Goal: Task Accomplishment & Management: Use online tool/utility

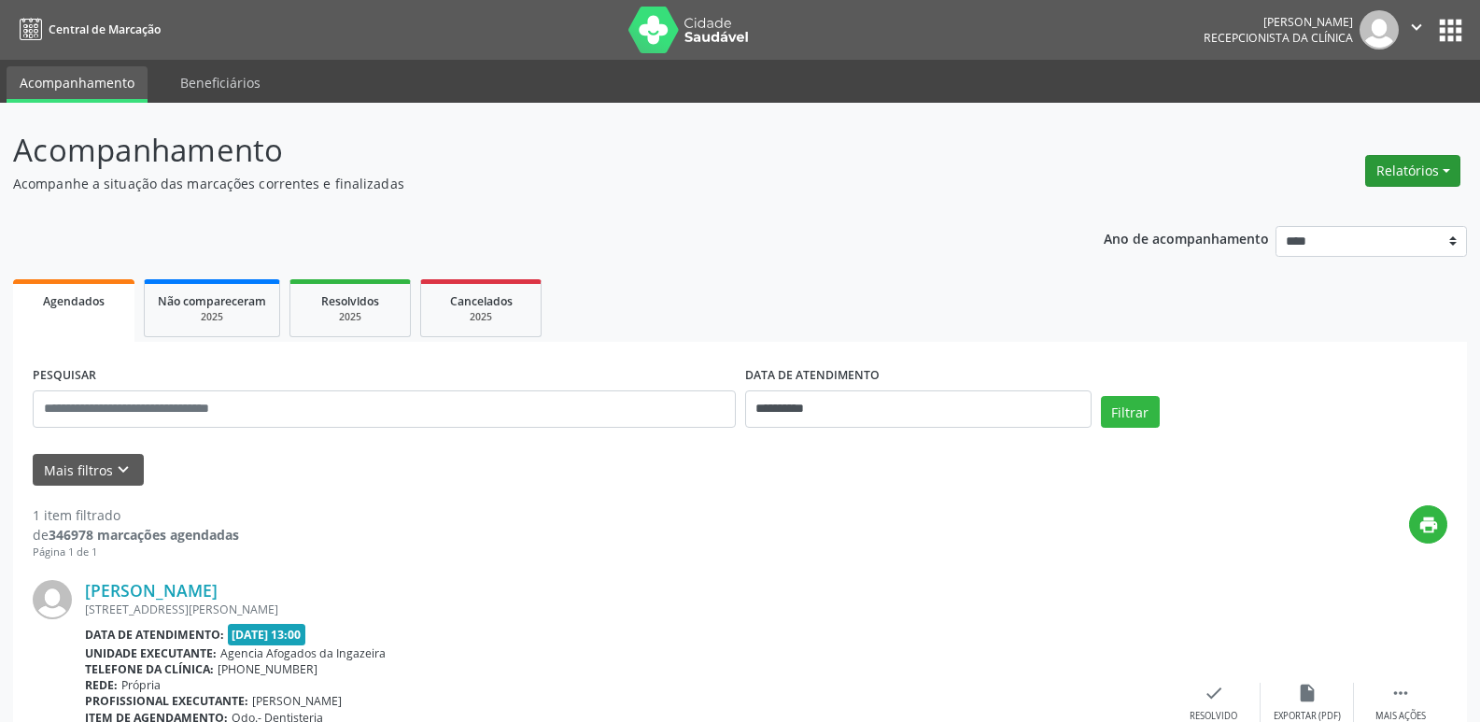
click at [1426, 172] on button "Relatórios" at bounding box center [1412, 171] width 95 height 32
click at [1325, 218] on link "Agendamentos" at bounding box center [1360, 211] width 201 height 26
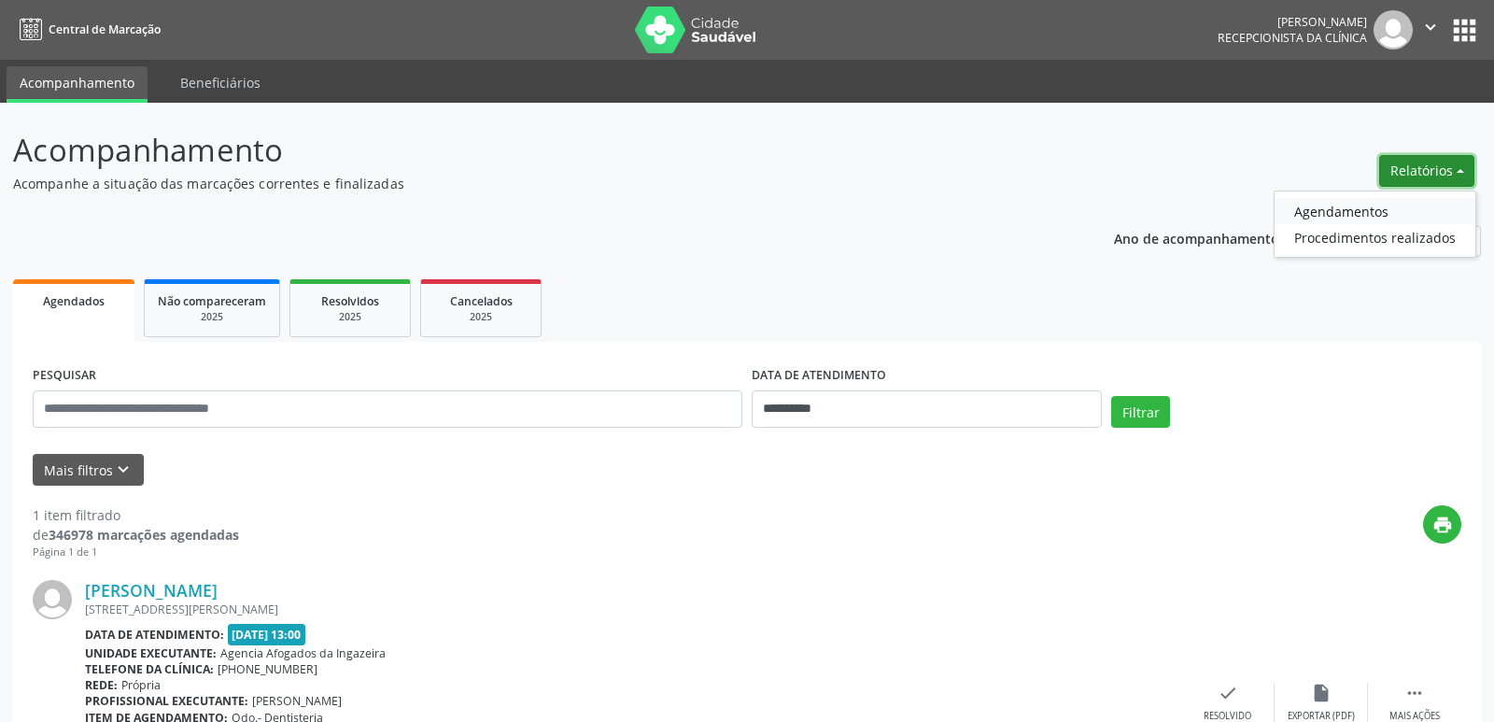
select select "*"
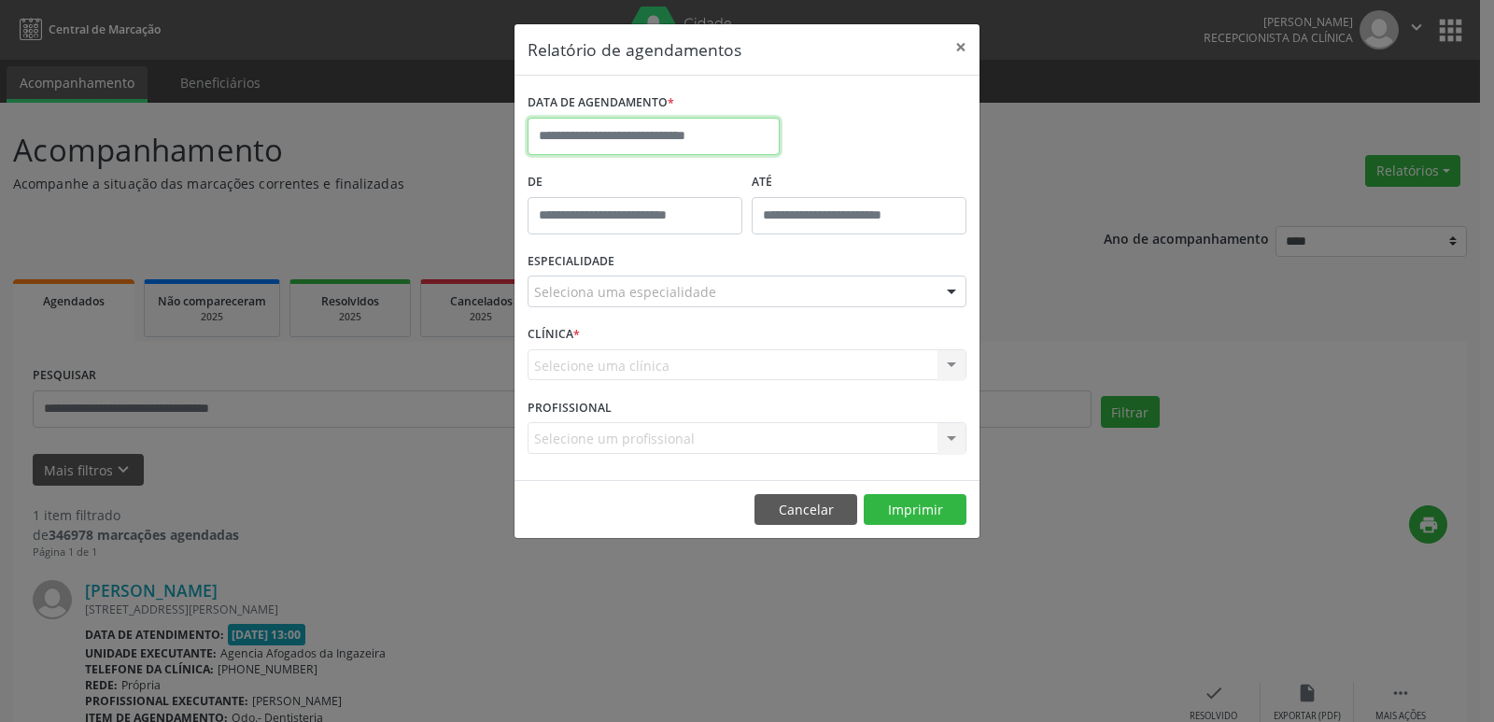
click at [673, 139] on input "text" at bounding box center [653, 136] width 252 height 37
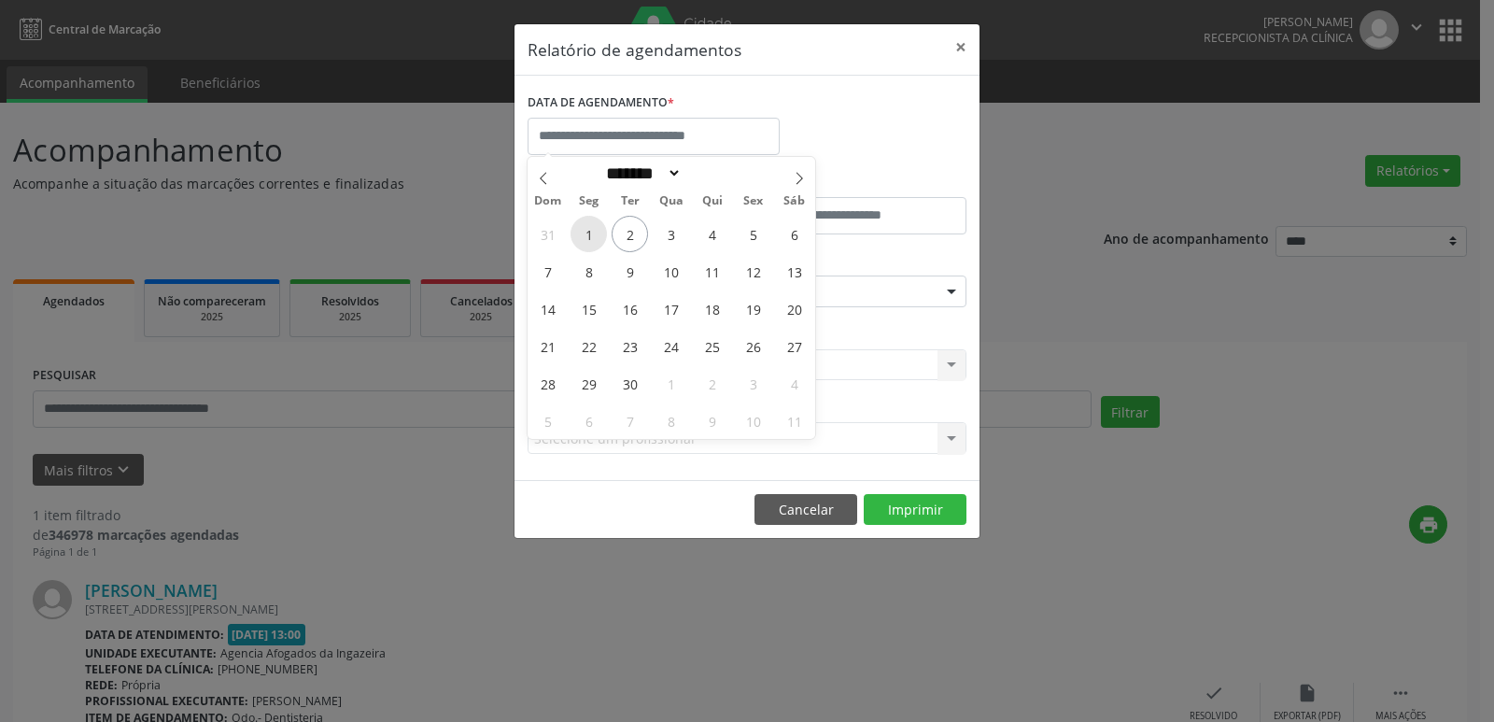
click at [579, 233] on span "1" at bounding box center [588, 234] width 36 height 36
type input "**********"
select select "*"
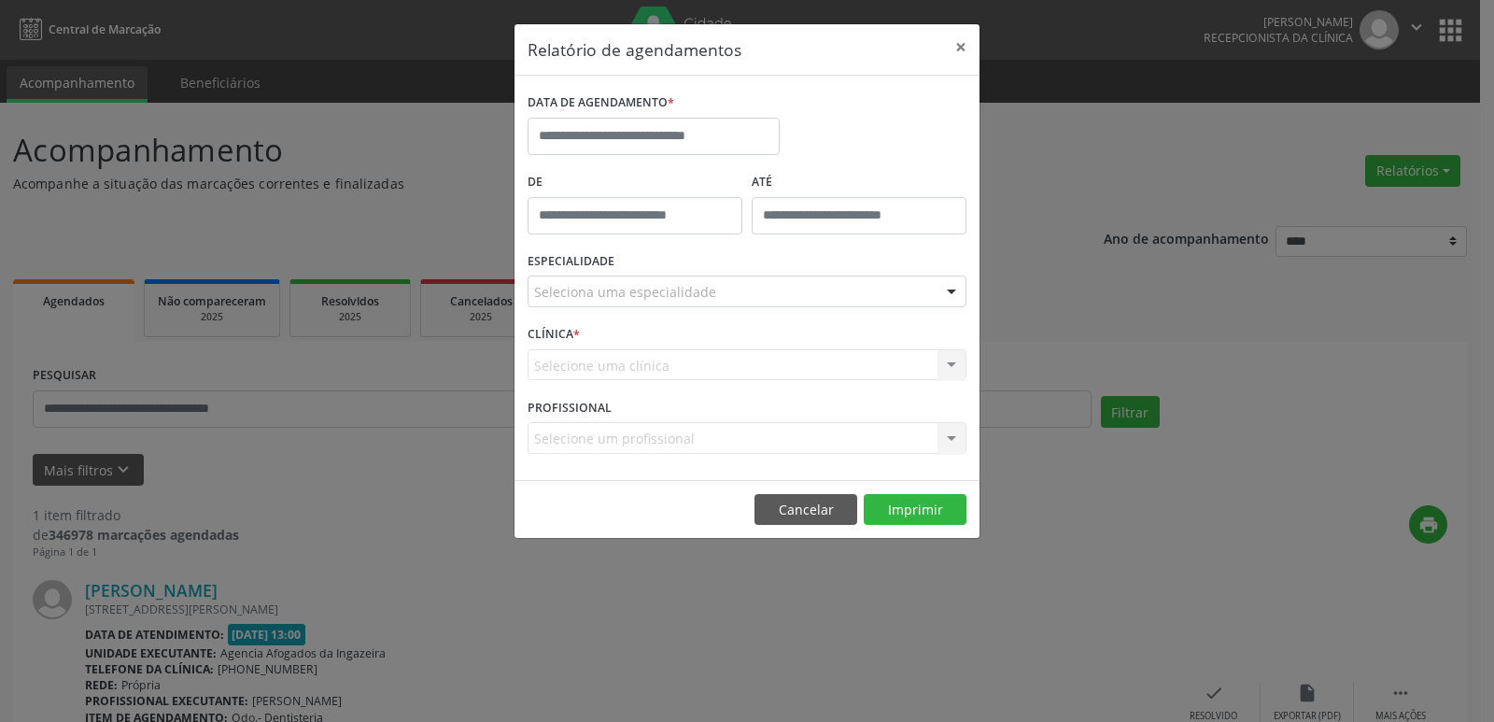
click at [888, 131] on div "DATA DE AGENDAMENTO *" at bounding box center [747, 128] width 448 height 79
click at [733, 142] on input "text" at bounding box center [653, 136] width 252 height 37
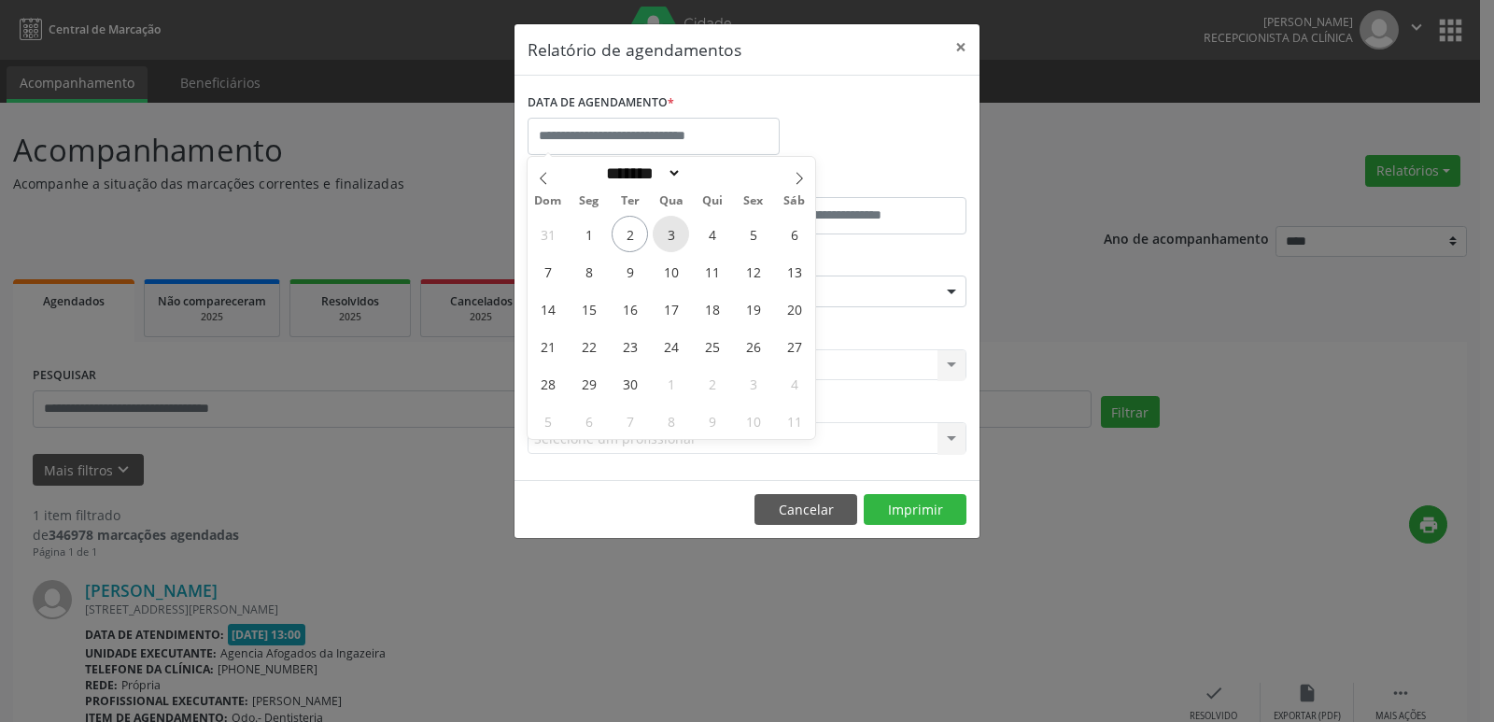
click at [675, 240] on span "3" at bounding box center [671, 234] width 36 height 36
type input "**********"
click at [669, 231] on span "3" at bounding box center [671, 234] width 36 height 36
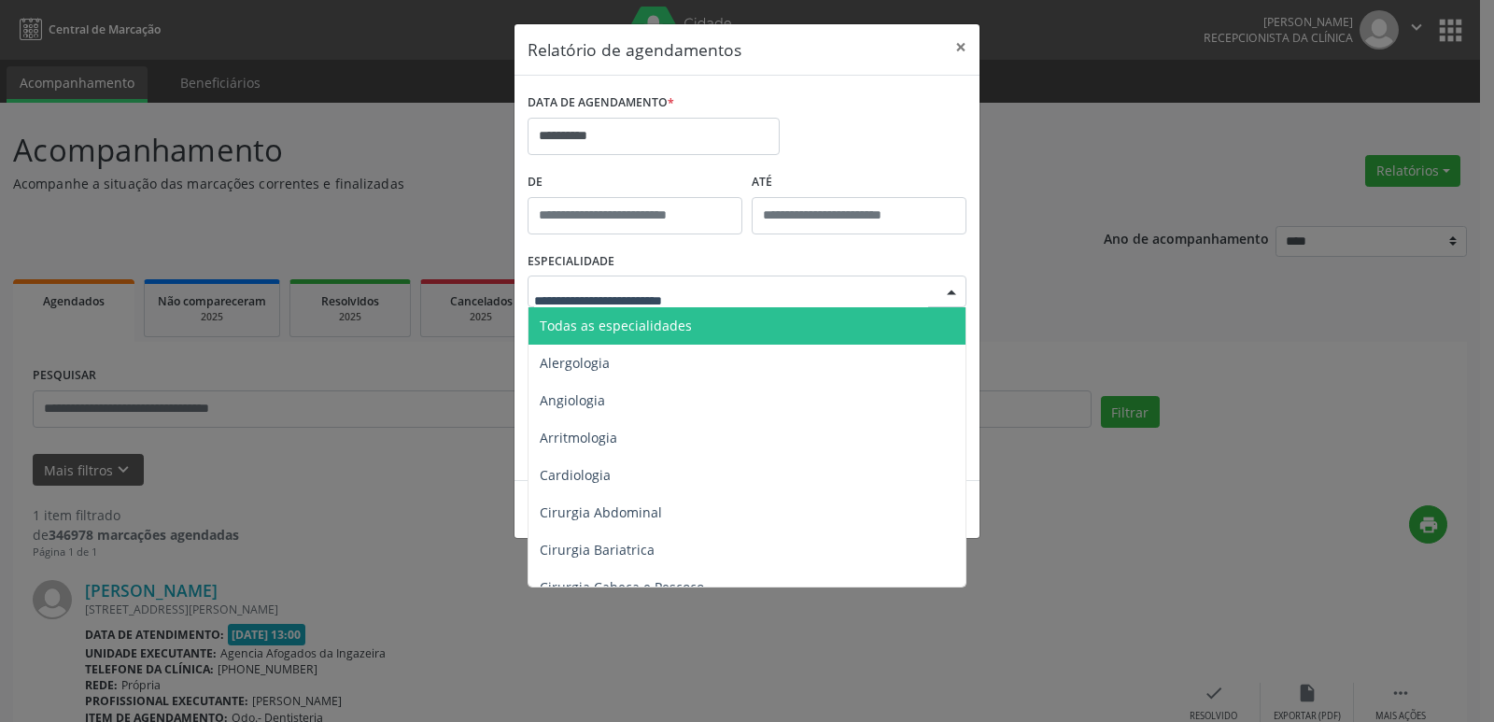
click at [940, 299] on div at bounding box center [951, 292] width 28 height 32
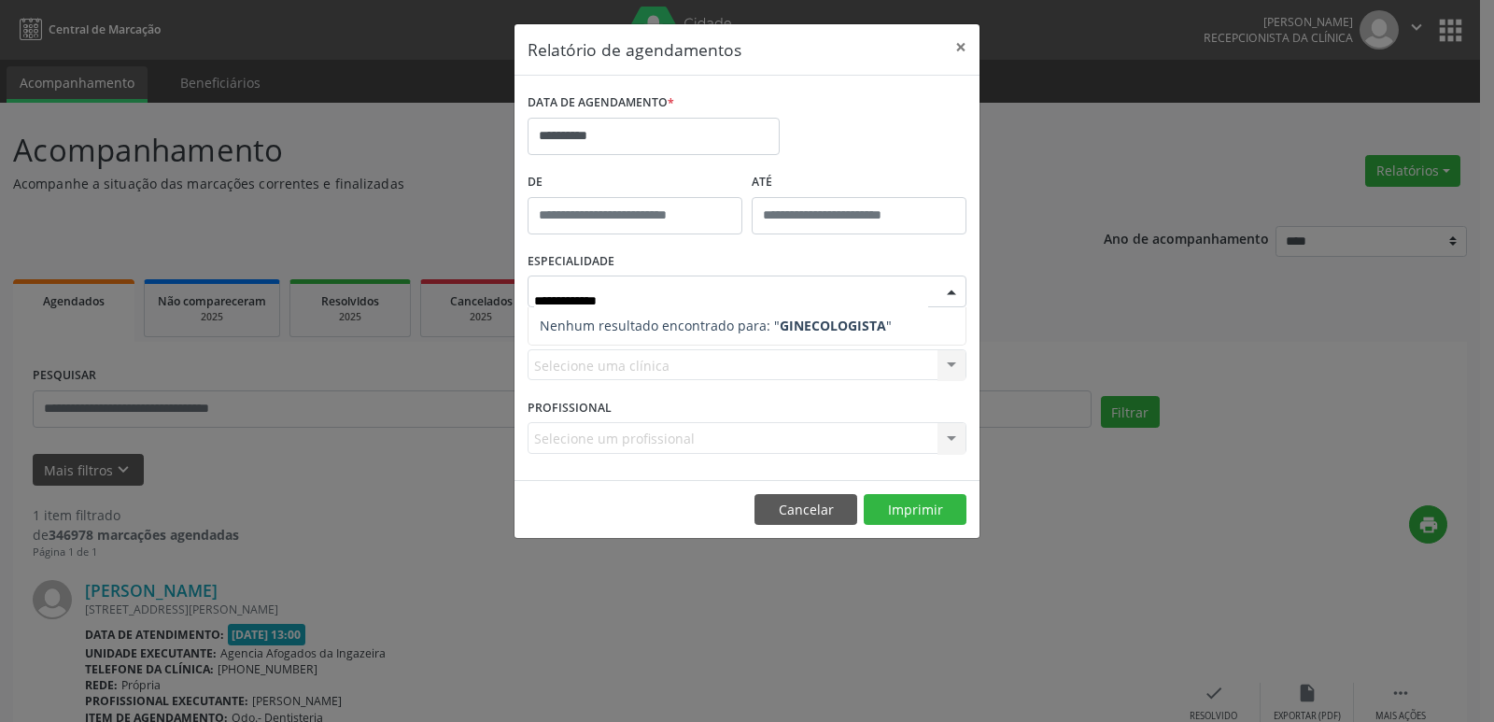
click at [780, 318] on strong "GINECOLOGISTA" at bounding box center [833, 325] width 106 height 18
type input "**********"
click at [654, 365] on form "**********" at bounding box center [746, 278] width 439 height 378
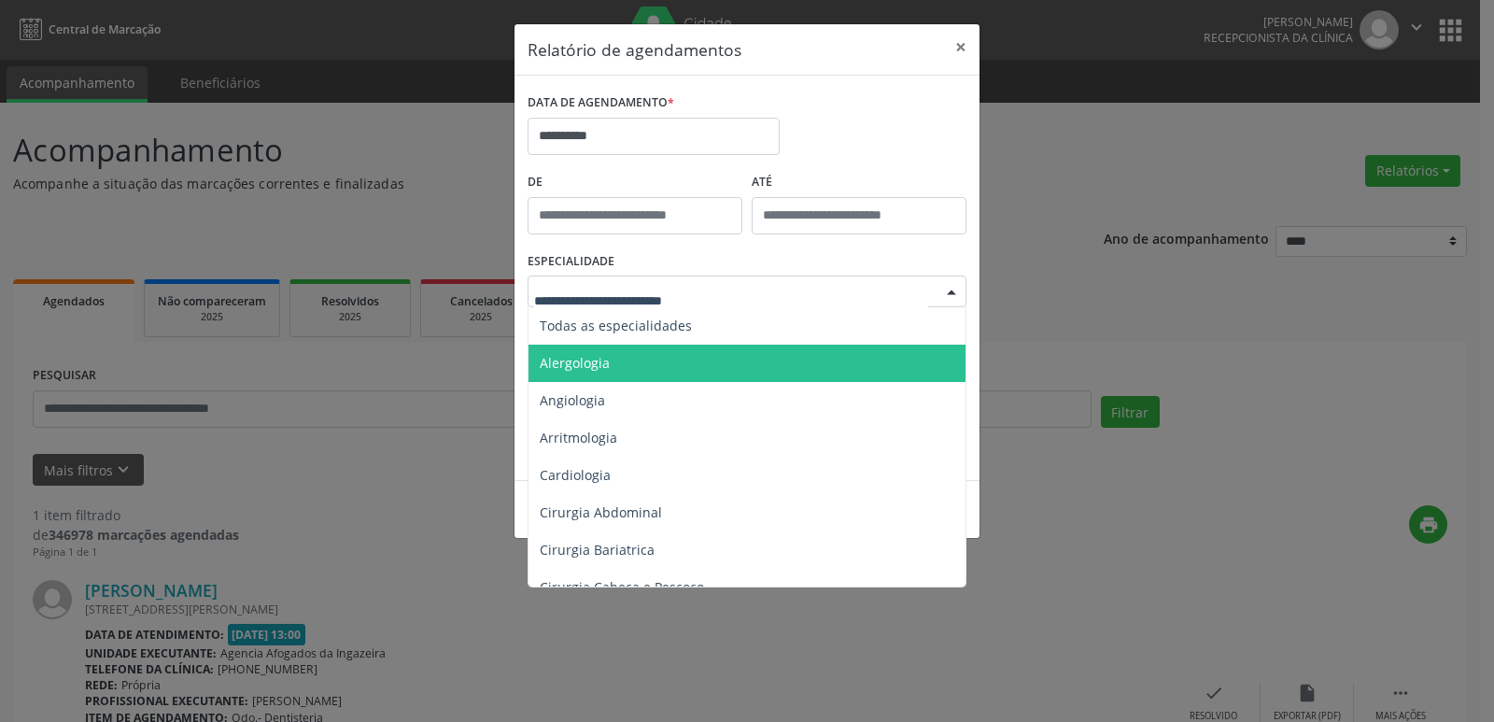
click at [939, 289] on div at bounding box center [951, 292] width 28 height 32
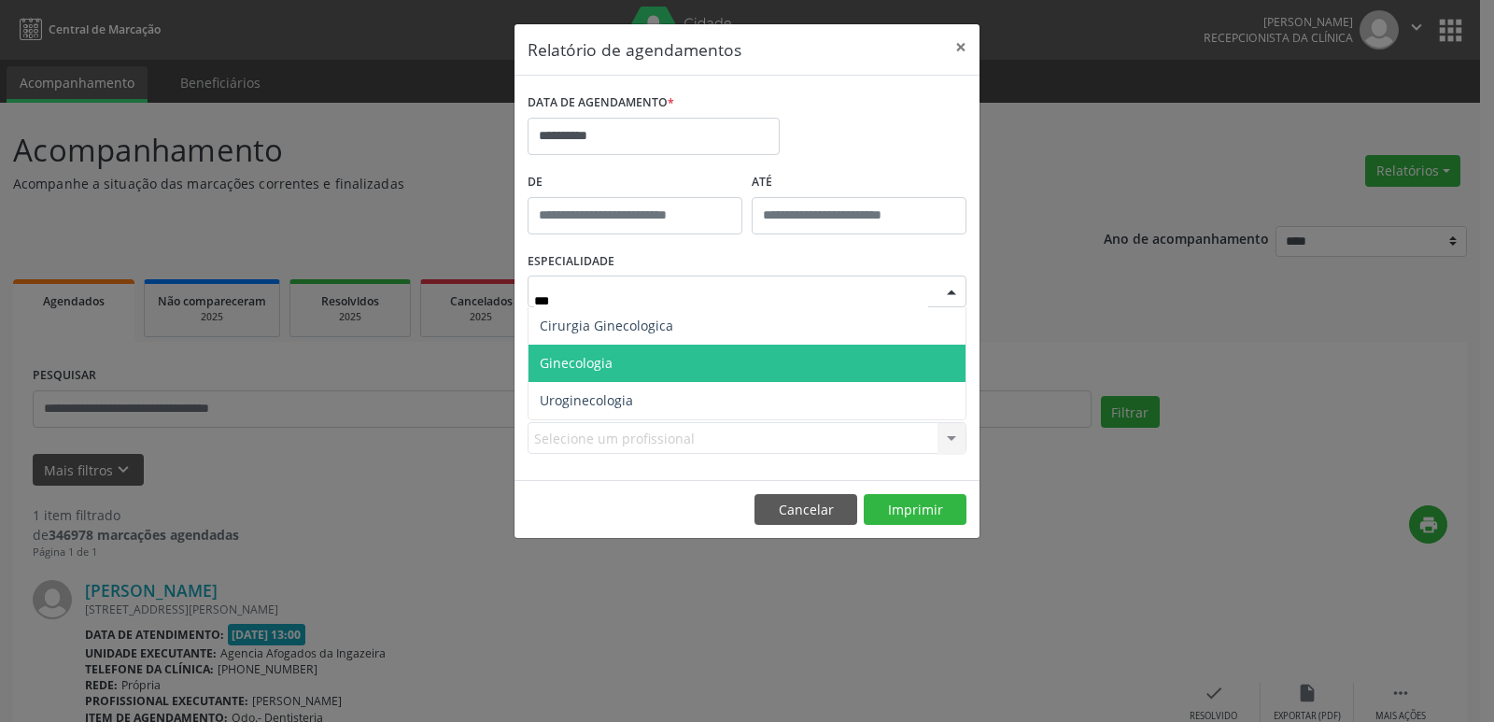
type input "****"
click at [621, 362] on span "Ginecologia" at bounding box center [746, 362] width 437 height 37
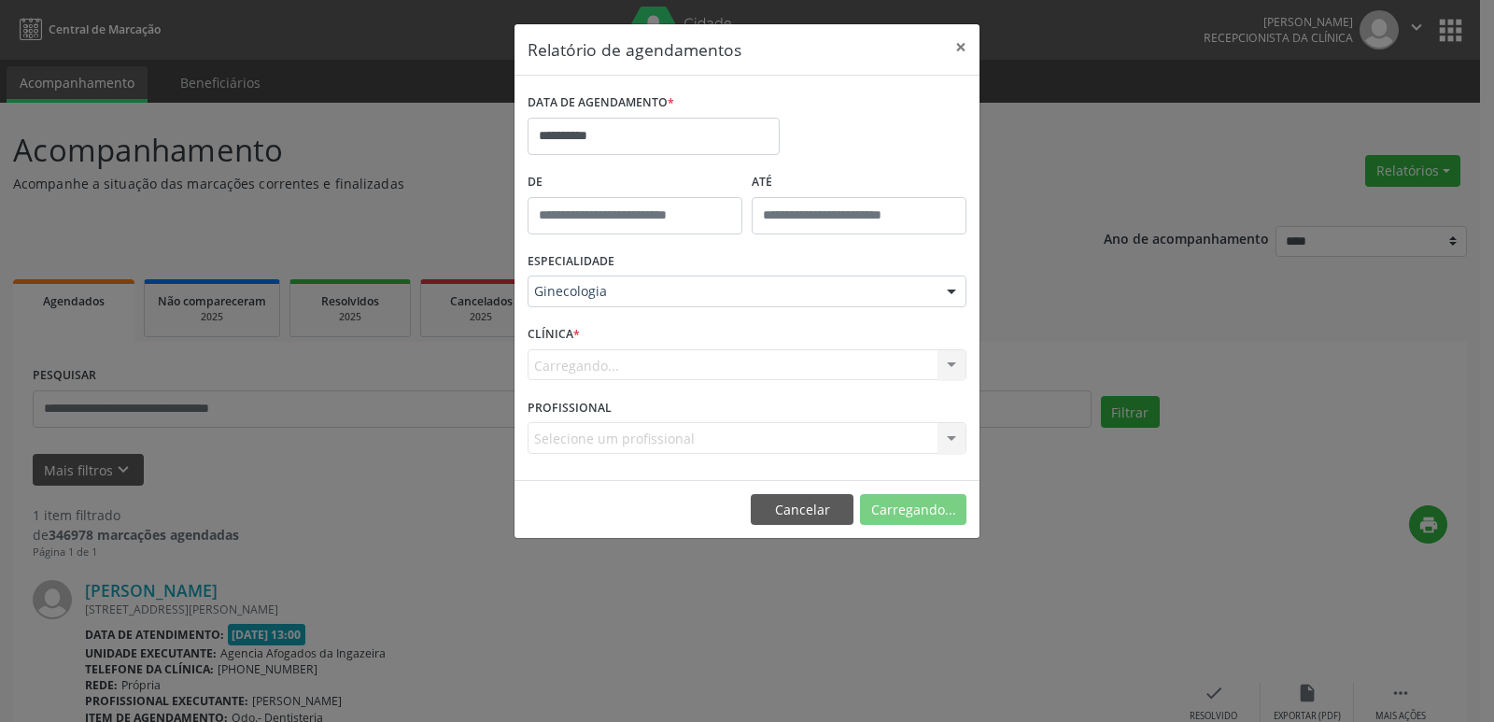
click at [951, 365] on div "Carregando... Nenhum resultado encontrado para: " " Não há nenhuma opção para s…" at bounding box center [746, 365] width 439 height 32
click at [940, 455] on div "PROFISSIONAL Selecione um profissional Nenhum resultado encontrado para: " " Nã…" at bounding box center [747, 429] width 448 height 73
click at [949, 440] on div at bounding box center [951, 439] width 28 height 32
click at [907, 307] on div "ESPECIALIDADE Ginecologia Todas as especialidades Alergologia Angiologia Arritm…" at bounding box center [747, 283] width 448 height 73
click at [949, 432] on div at bounding box center [951, 439] width 28 height 32
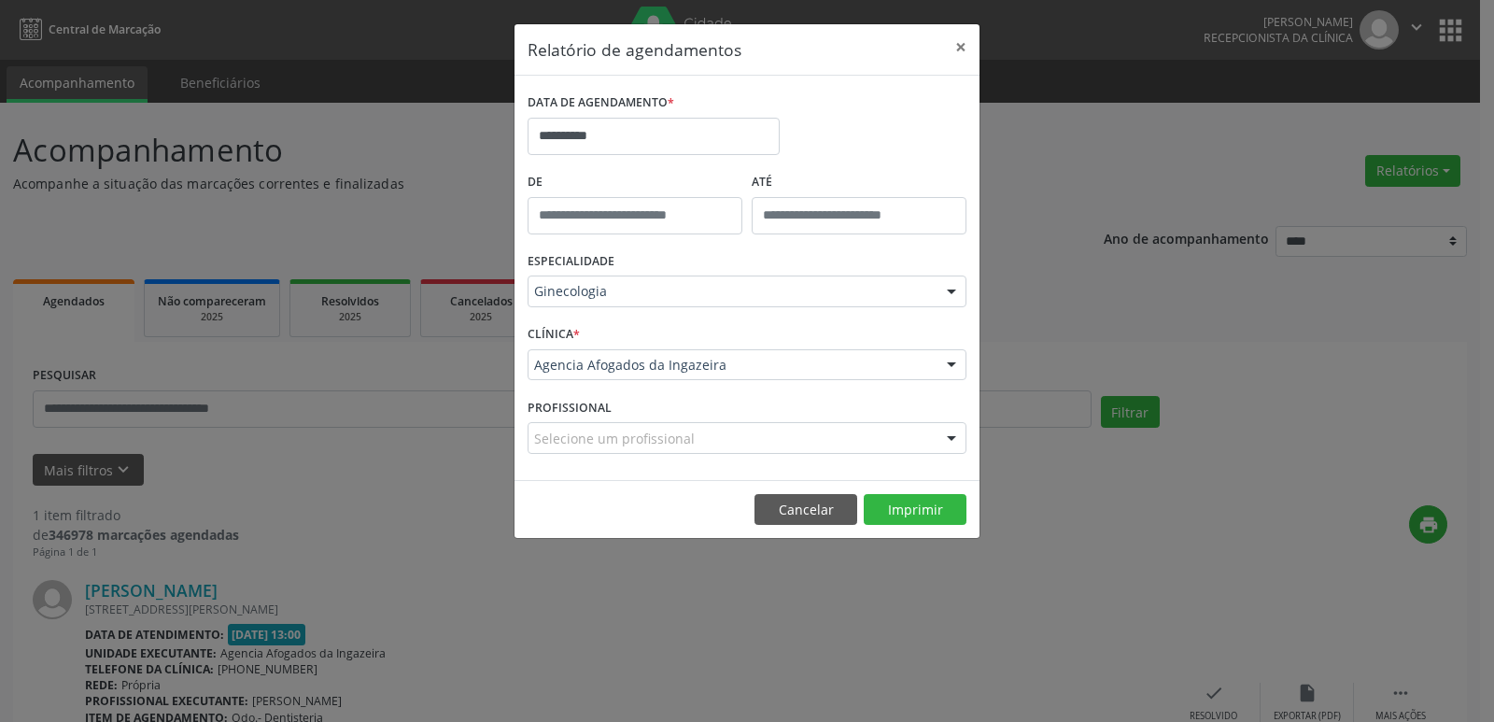
click at [958, 442] on div at bounding box center [951, 439] width 28 height 32
click at [959, 364] on div at bounding box center [951, 366] width 28 height 32
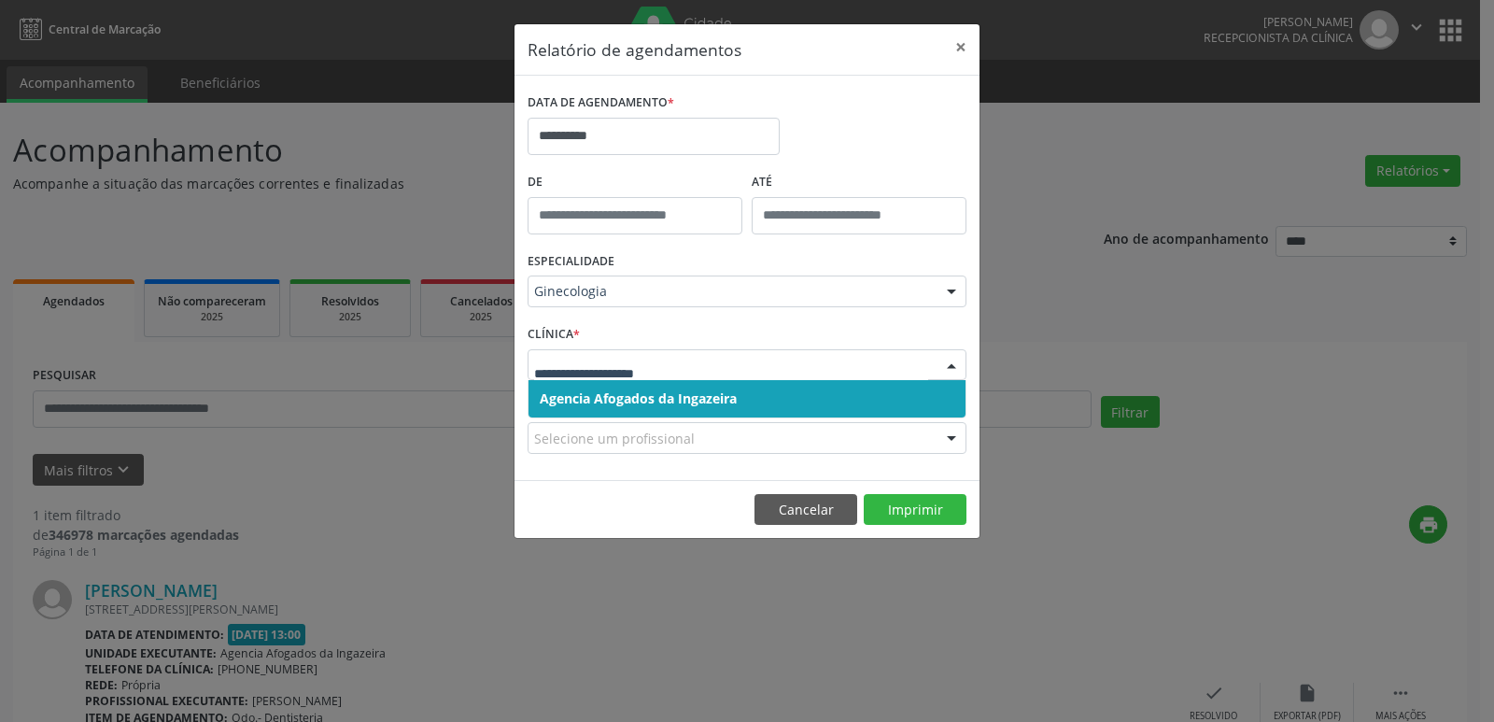
click at [726, 397] on span "Agencia Afogados da Ingazeira" at bounding box center [638, 398] width 197 height 18
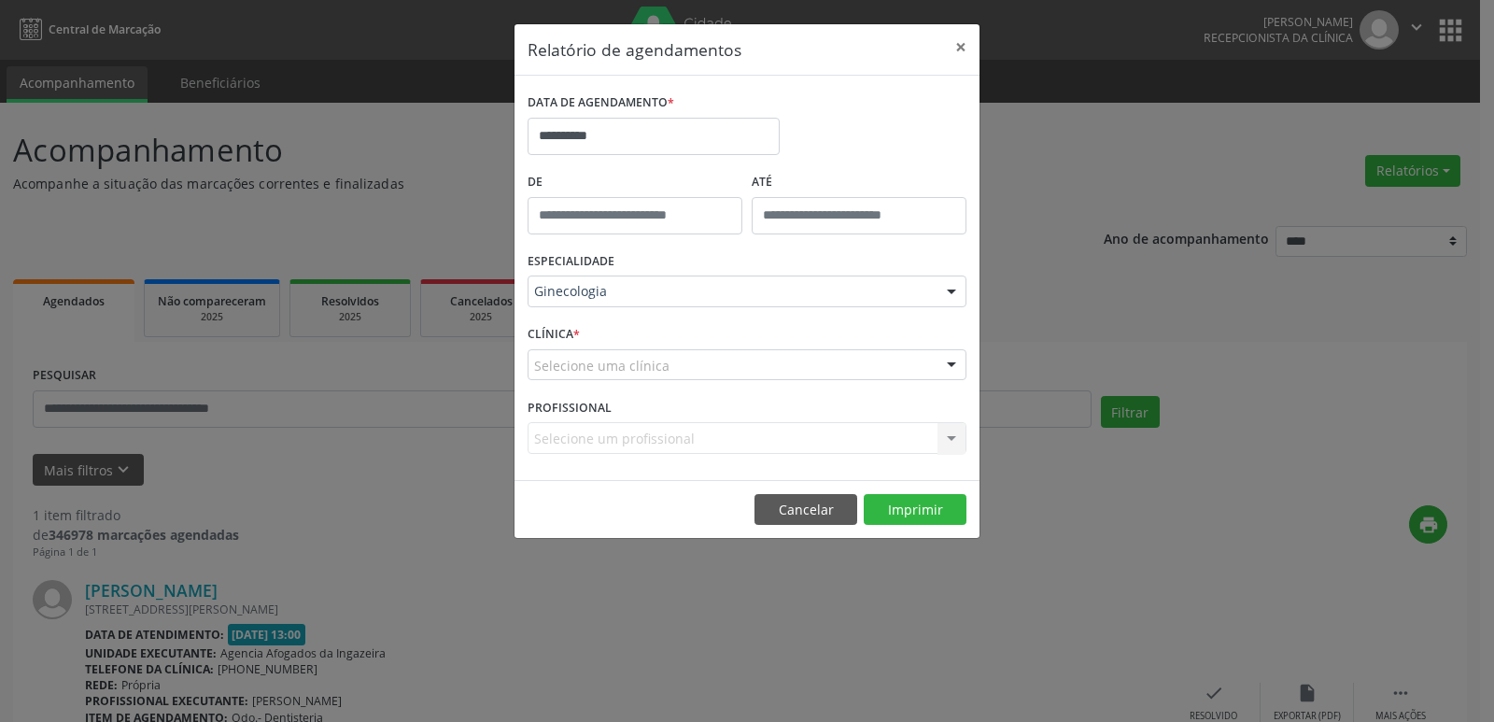
click at [955, 448] on div "Selecione um profissional Nenhum resultado encontrado para: " " Não há nenhuma …" at bounding box center [746, 438] width 439 height 32
click at [949, 435] on div "Selecione um profissional Nenhum resultado encontrado para: " " Não há nenhuma …" at bounding box center [746, 438] width 439 height 32
click at [946, 445] on div "Selecione um profissional Nenhum resultado encontrado para: " " Não há nenhuma …" at bounding box center [746, 438] width 439 height 32
click at [779, 439] on div "Selecione um profissional Nenhum resultado encontrado para: " " Não há nenhuma …" at bounding box center [746, 438] width 439 height 32
click at [744, 436] on div "Selecione um profissional Nenhum resultado encontrado para: " " Não há nenhuma …" at bounding box center [746, 438] width 439 height 32
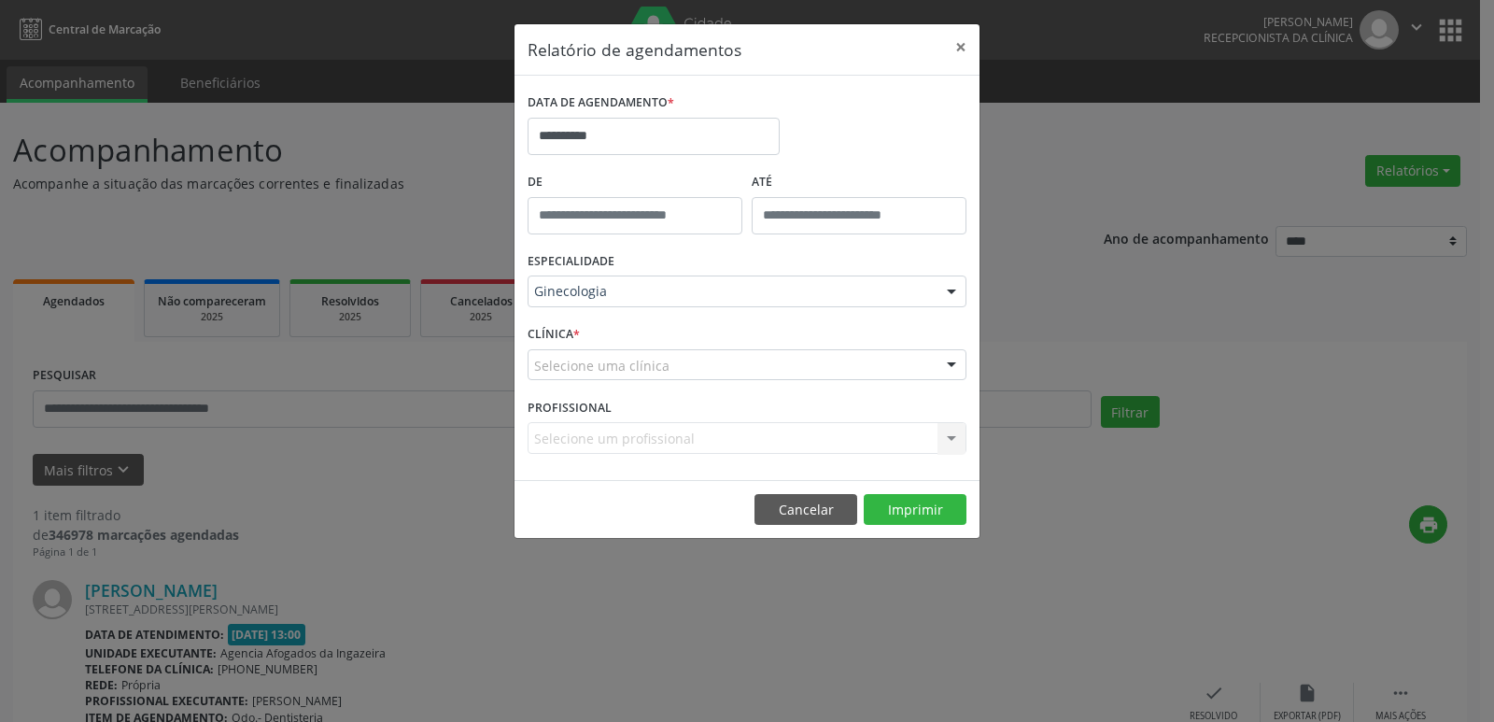
click at [952, 357] on div at bounding box center [951, 366] width 28 height 32
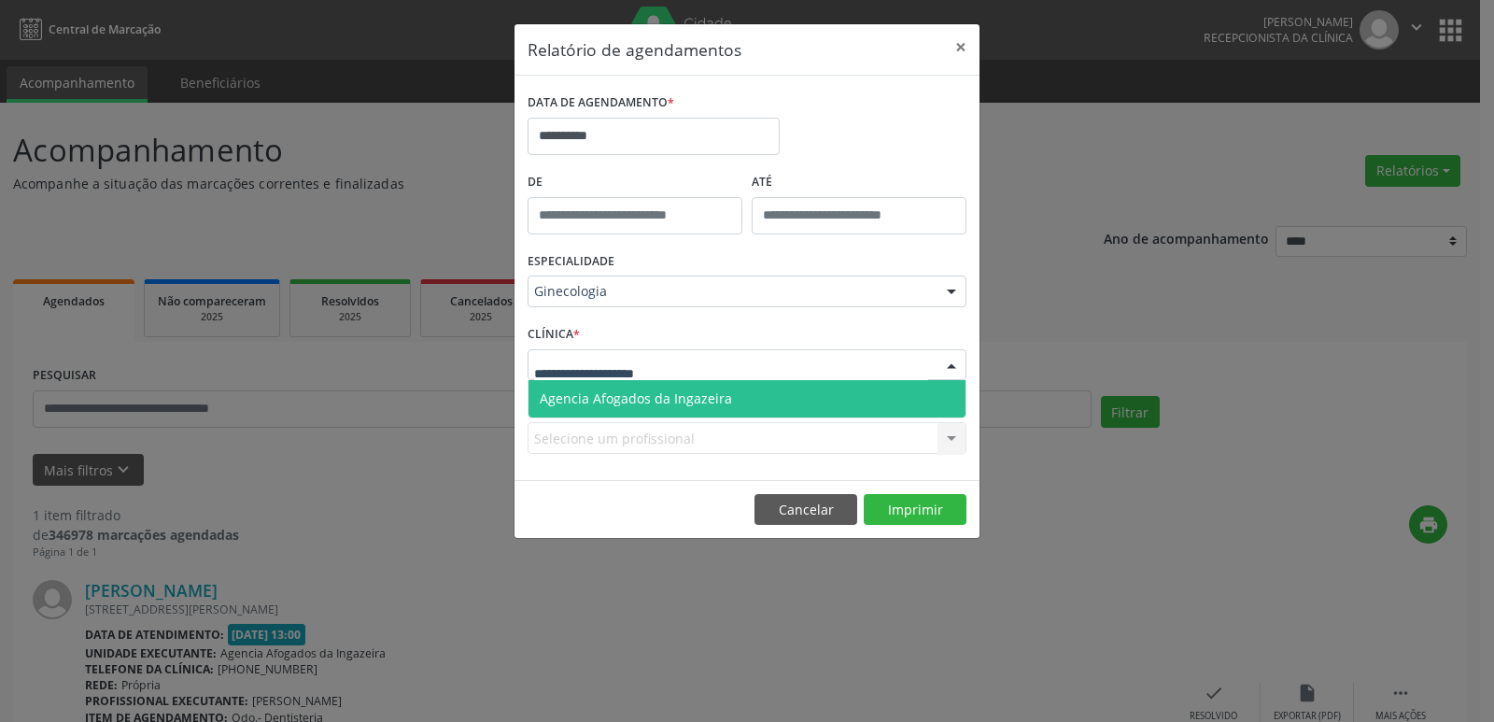
click at [701, 392] on span "Agencia Afogados da Ingazeira" at bounding box center [636, 398] width 192 height 18
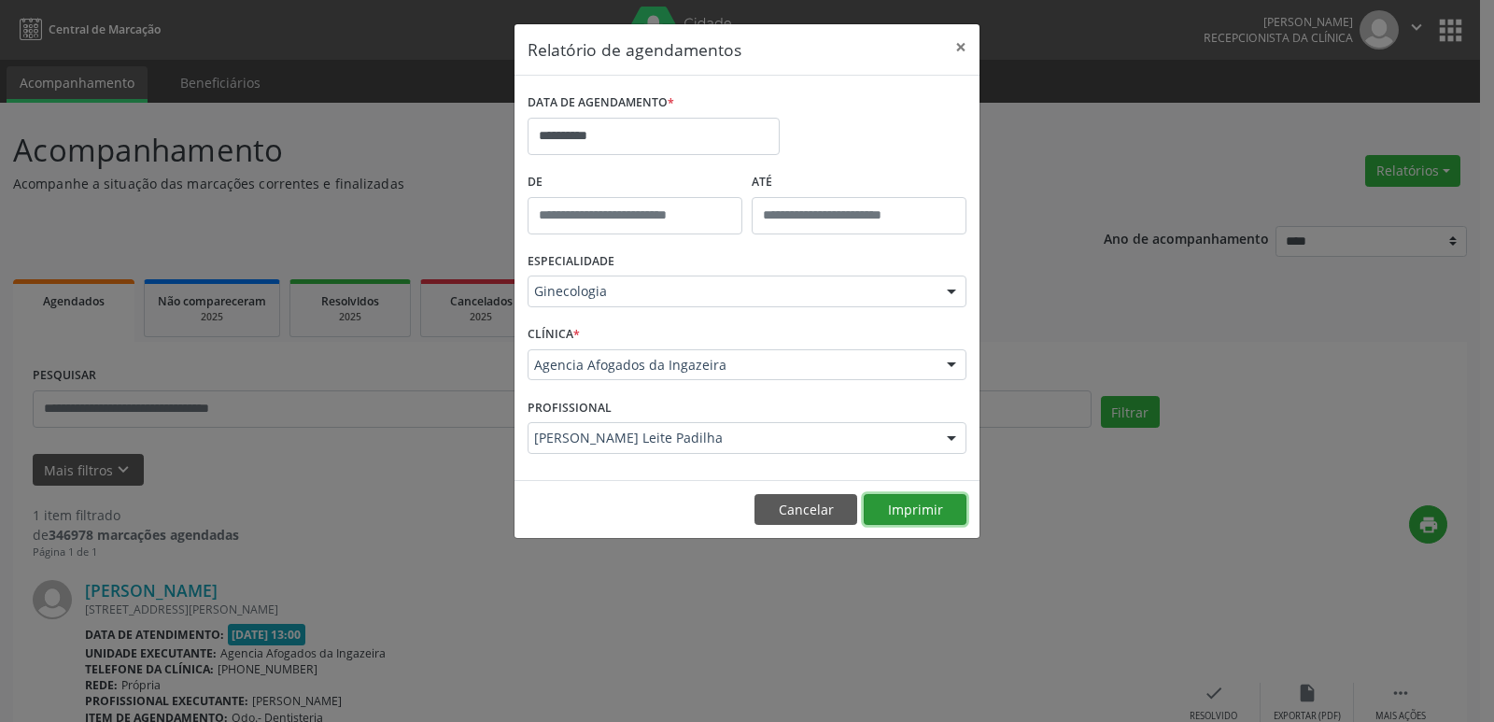
click at [917, 513] on button "Imprimir" at bounding box center [915, 510] width 103 height 32
click at [633, 140] on input "**********" at bounding box center [653, 136] width 252 height 37
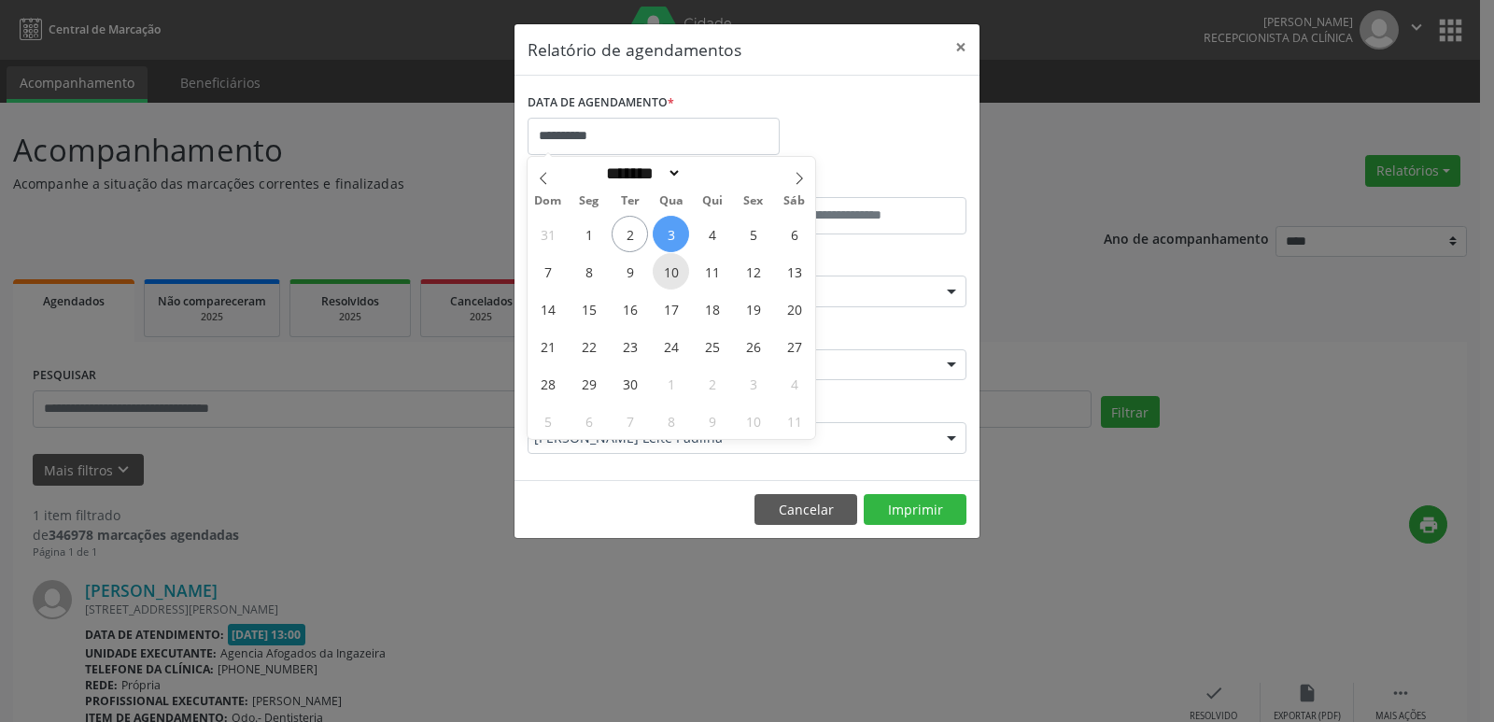
click at [675, 274] on span "10" at bounding box center [671, 271] width 36 height 36
type input "**********"
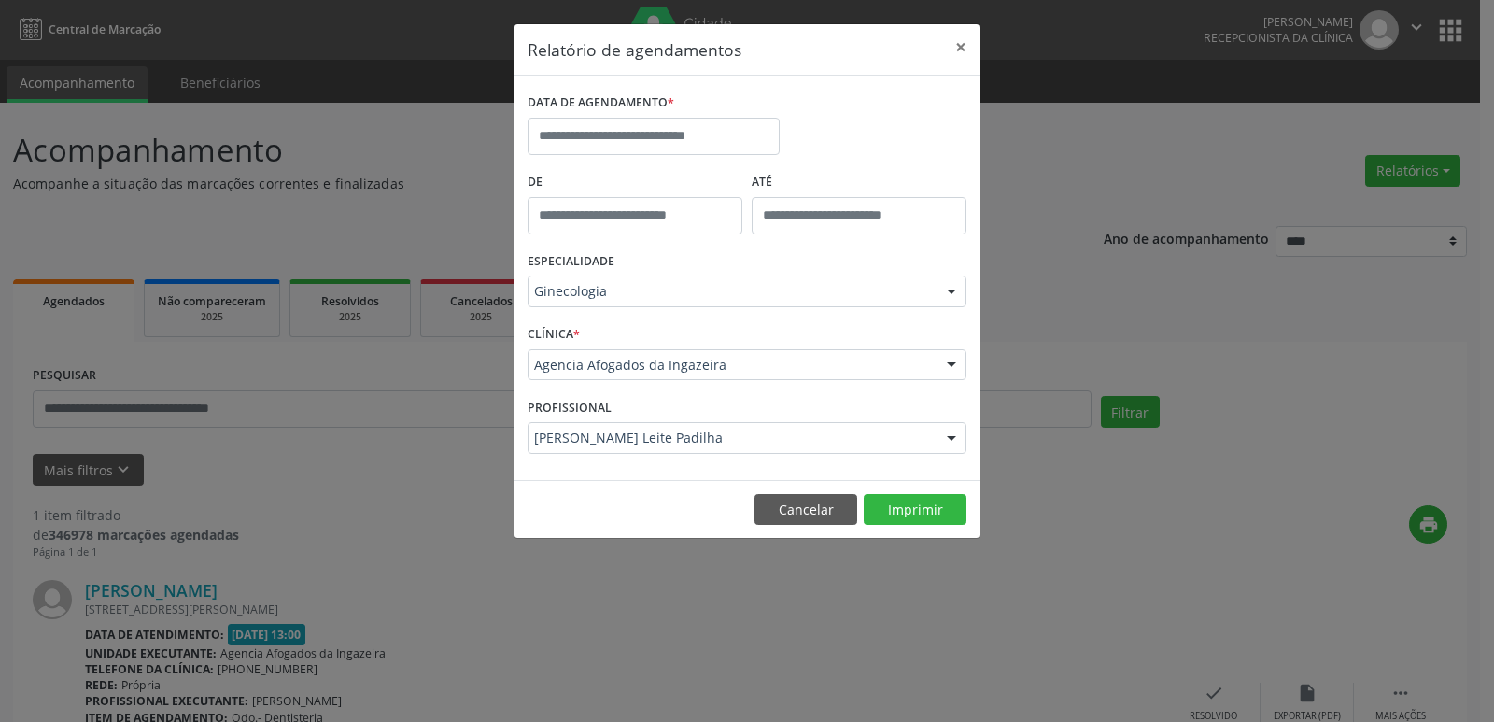
click at [895, 112] on div "DATA DE AGENDAMENTO *" at bounding box center [747, 128] width 448 height 79
click at [947, 505] on button "Imprimir" at bounding box center [915, 510] width 103 height 32
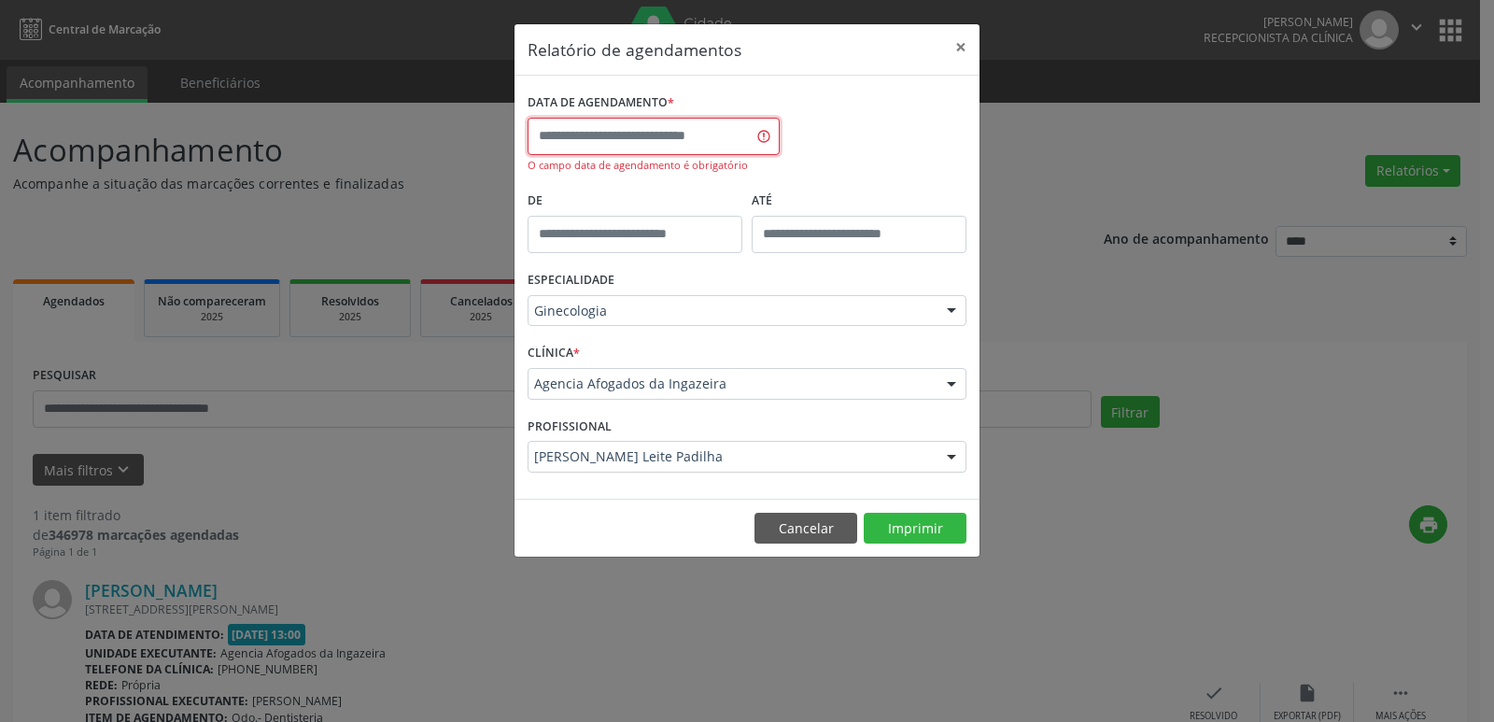
click at [706, 129] on input "text" at bounding box center [653, 136] width 252 height 37
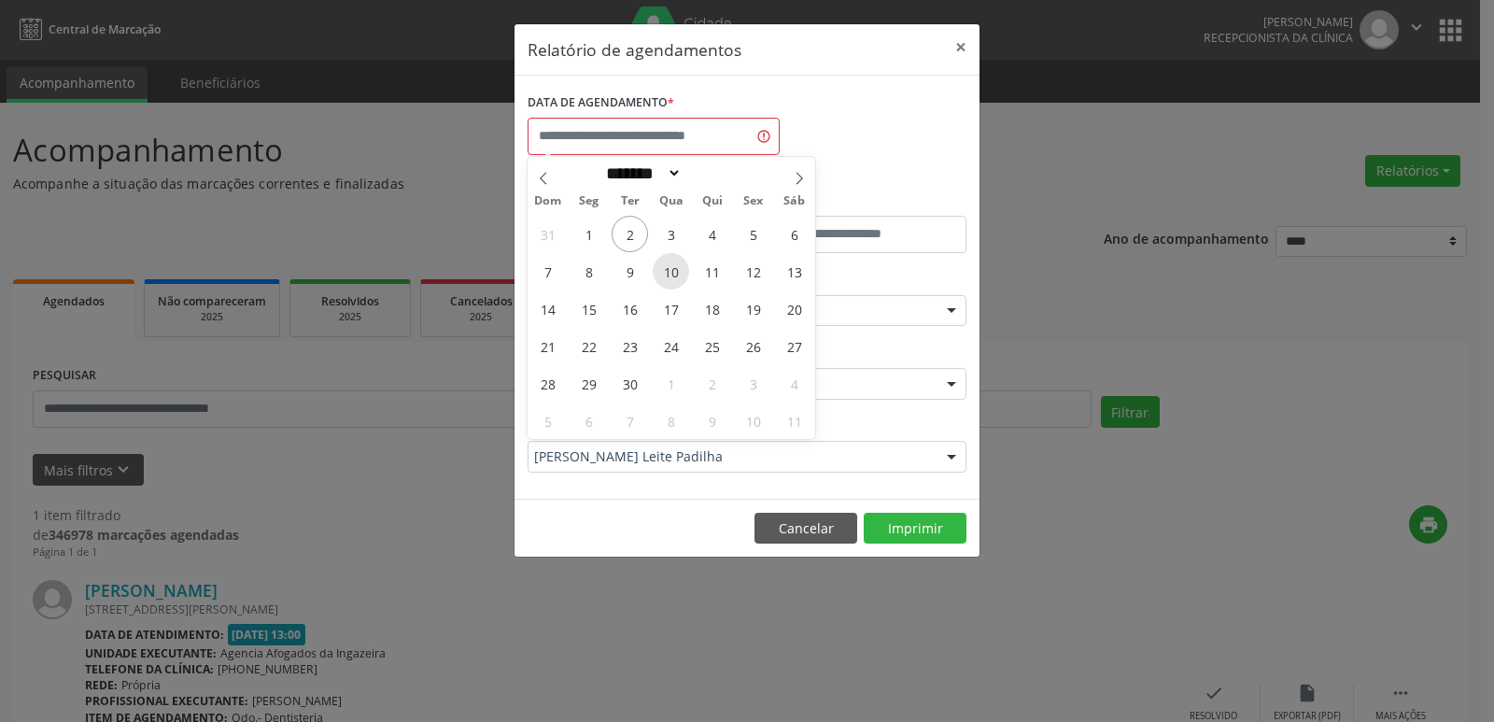
click at [668, 276] on span "10" at bounding box center [671, 271] width 36 height 36
type input "**********"
click at [679, 261] on span "10" at bounding box center [671, 271] width 36 height 36
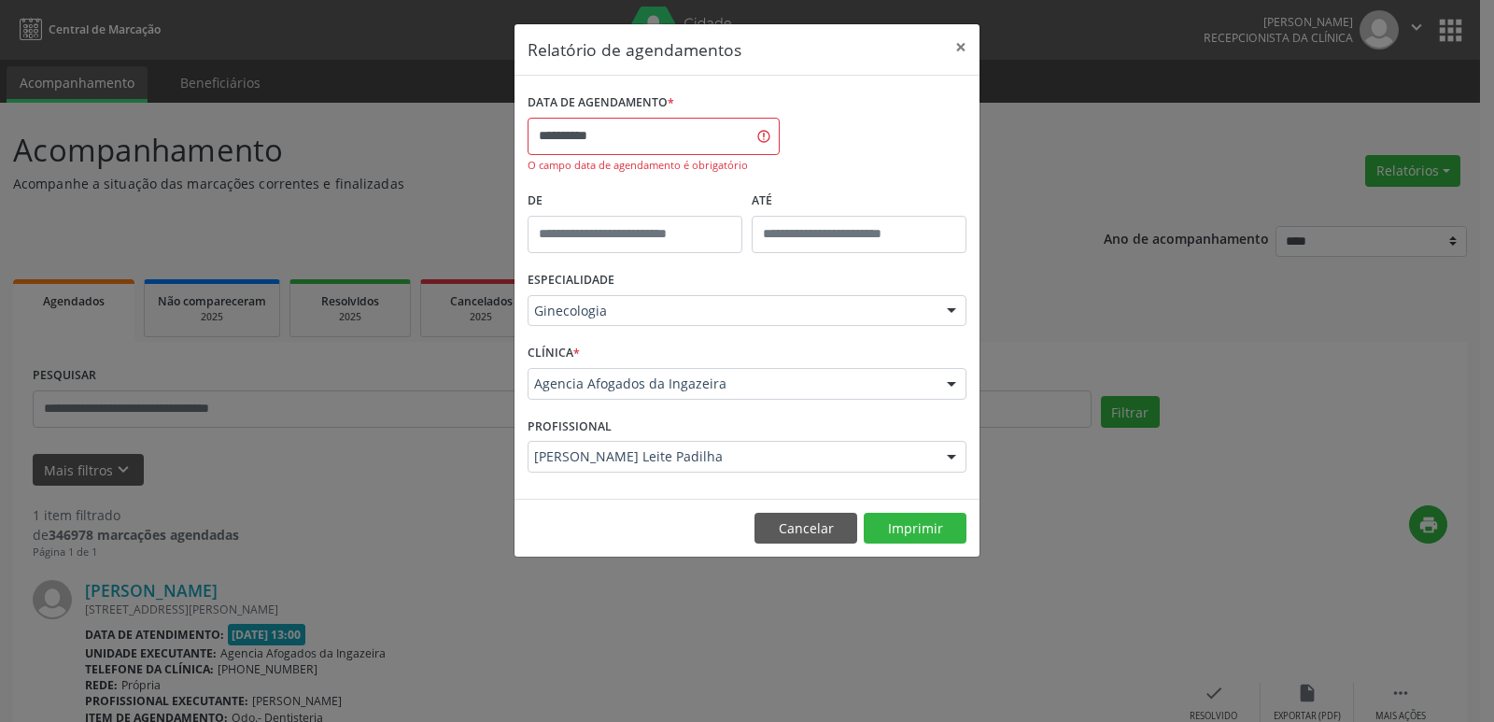
click at [679, 261] on div "De" at bounding box center [635, 226] width 224 height 79
click at [896, 528] on button "Imprimir" at bounding box center [915, 529] width 103 height 32
